Goal: Information Seeking & Learning: Learn about a topic

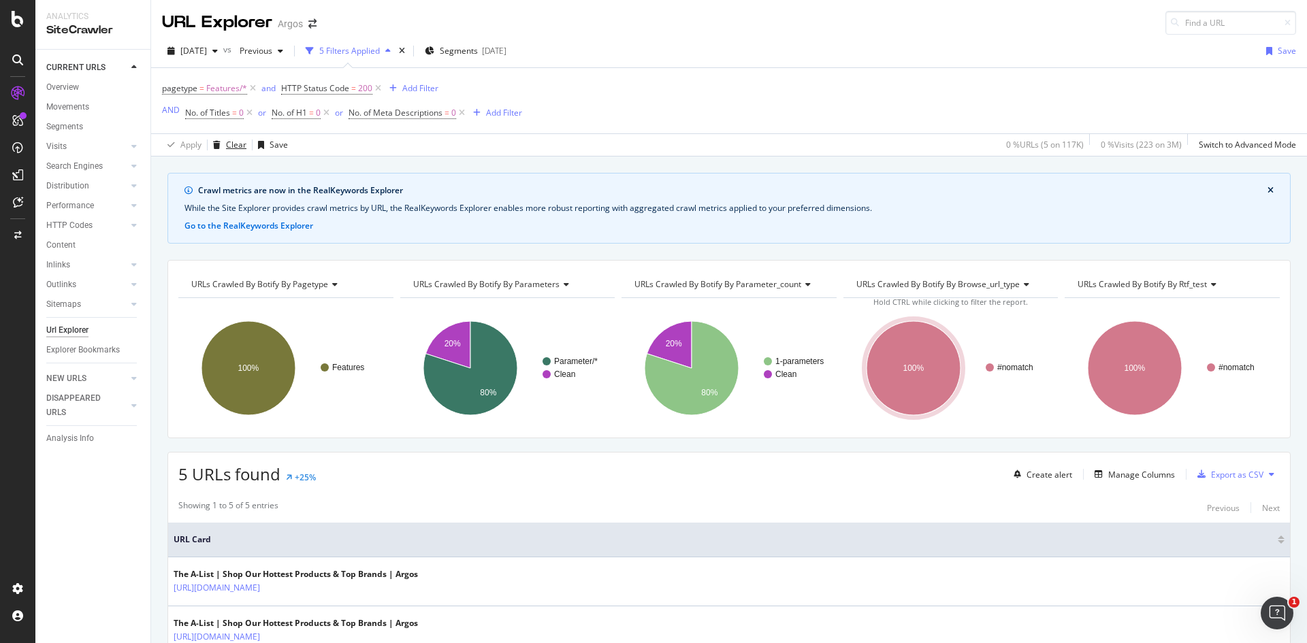
click at [242, 140] on div "Clear" at bounding box center [236, 145] width 20 height 12
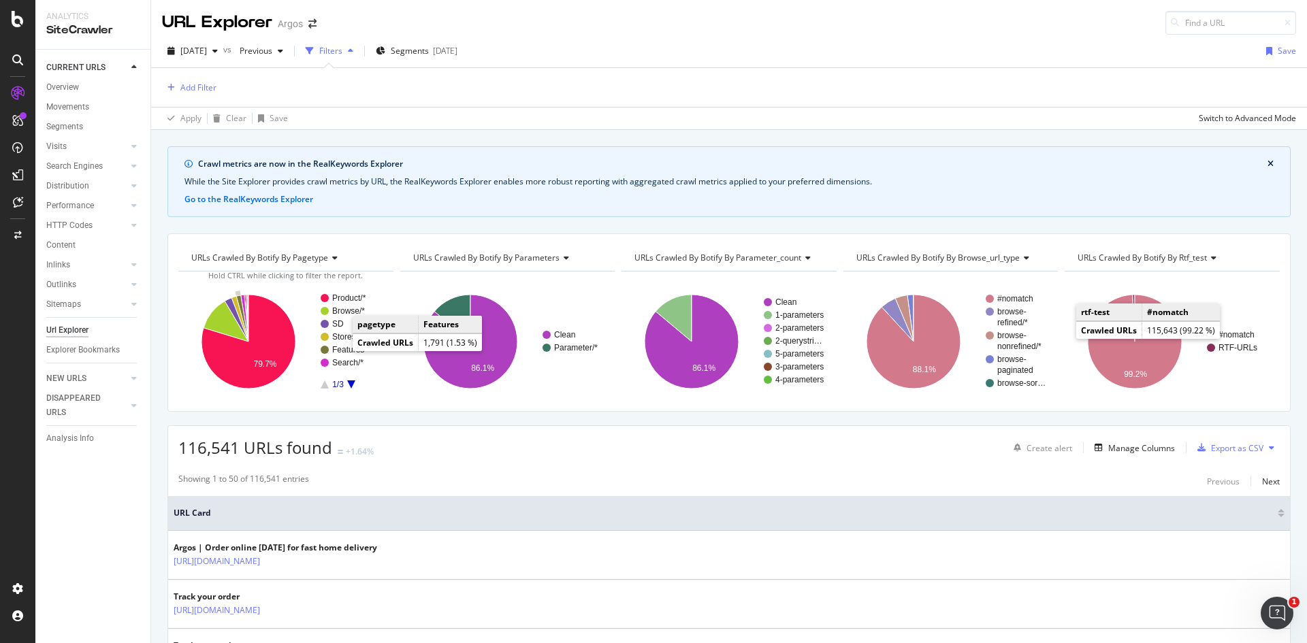
click at [338, 351] on text "Features" at bounding box center [348, 350] width 32 height 10
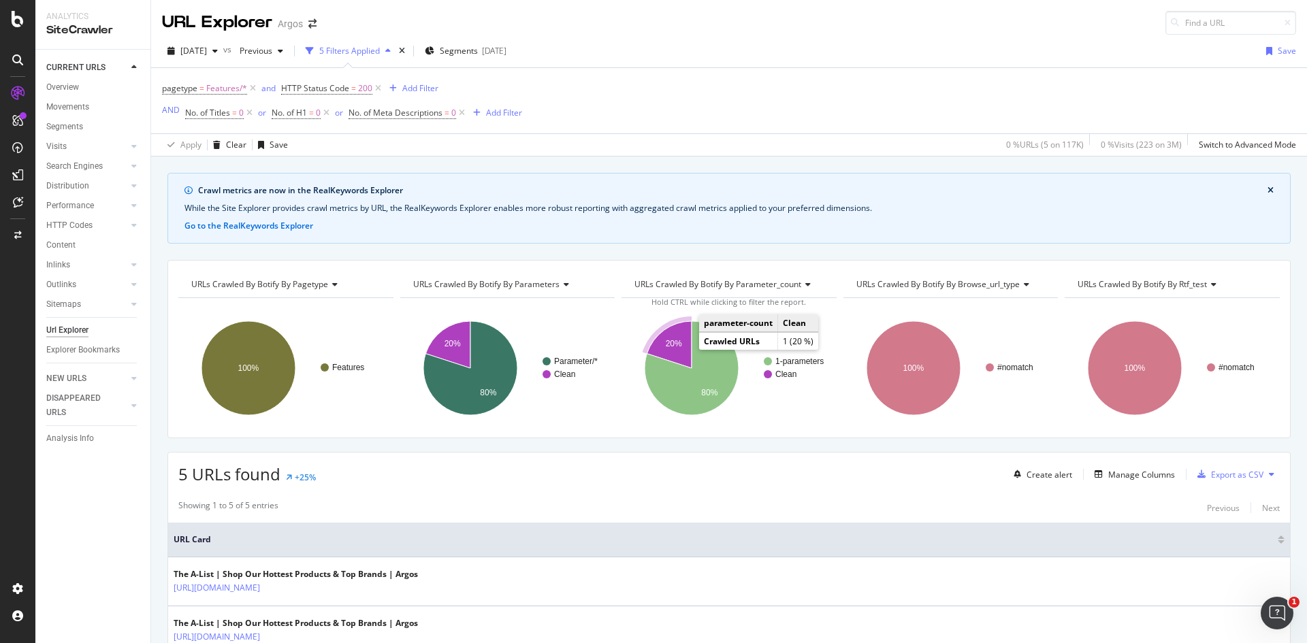
click at [677, 338] on icon "A chart." at bounding box center [669, 344] width 45 height 47
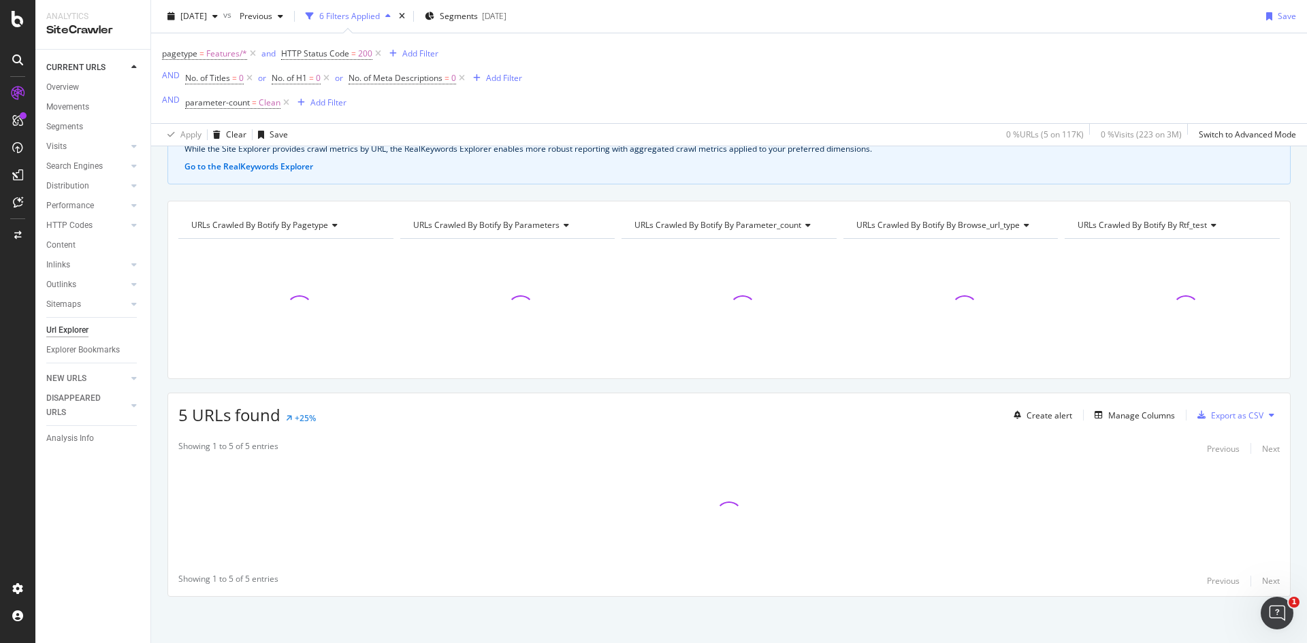
scroll to position [85, 0]
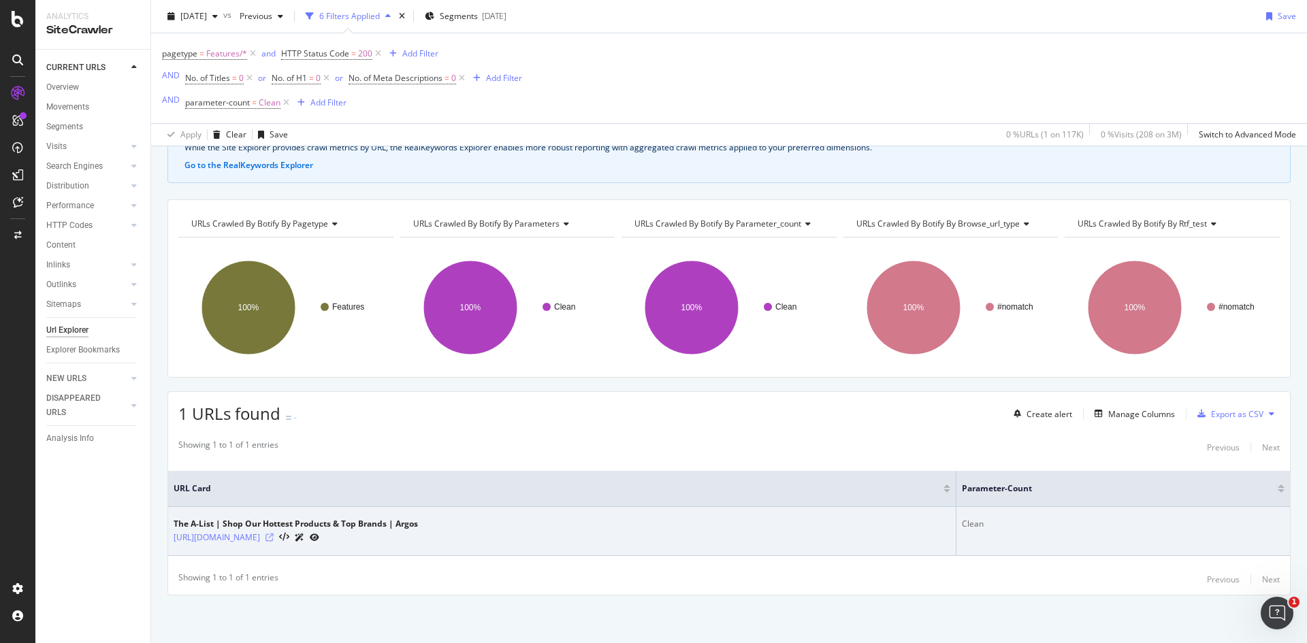
click at [274, 537] on icon at bounding box center [269, 538] width 8 height 8
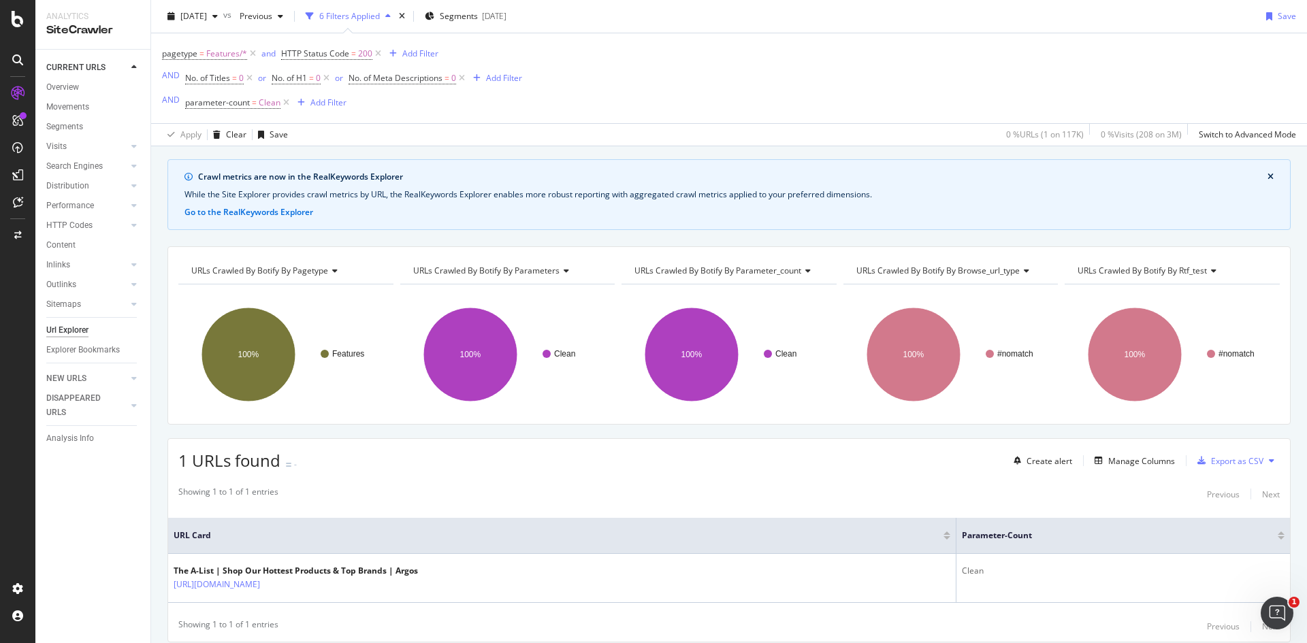
scroll to position [0, 0]
